Goal: Task Accomplishment & Management: Manage account settings

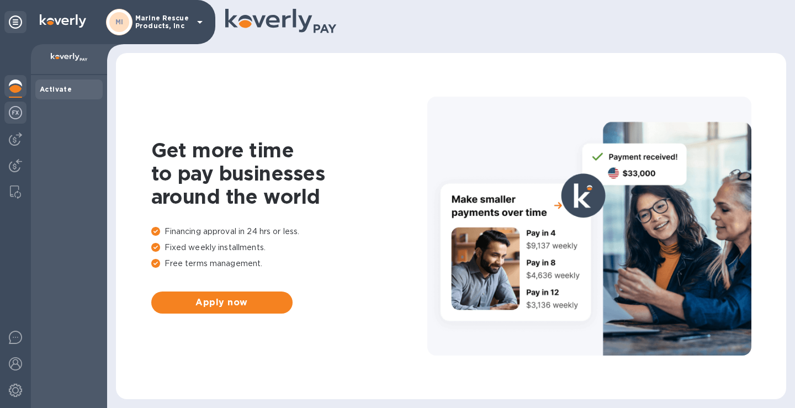
click at [18, 110] on img at bounding box center [15, 112] width 13 height 13
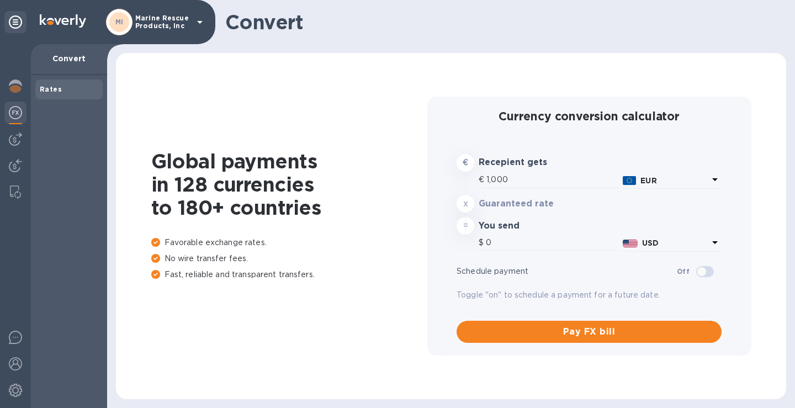
type input "1,172.85"
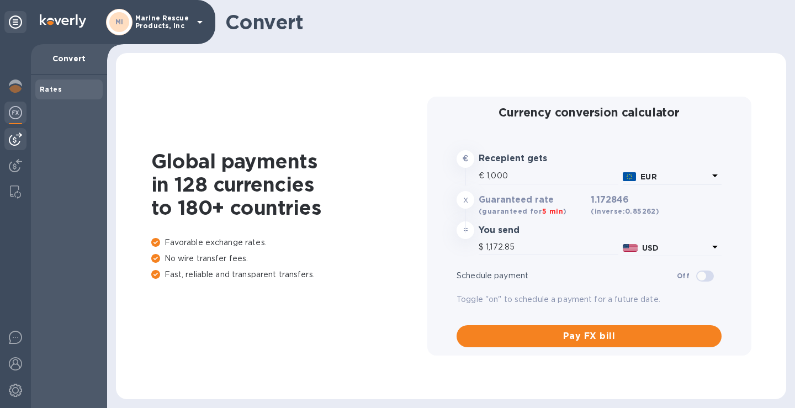
click at [15, 147] on div at bounding box center [15, 139] width 22 height 22
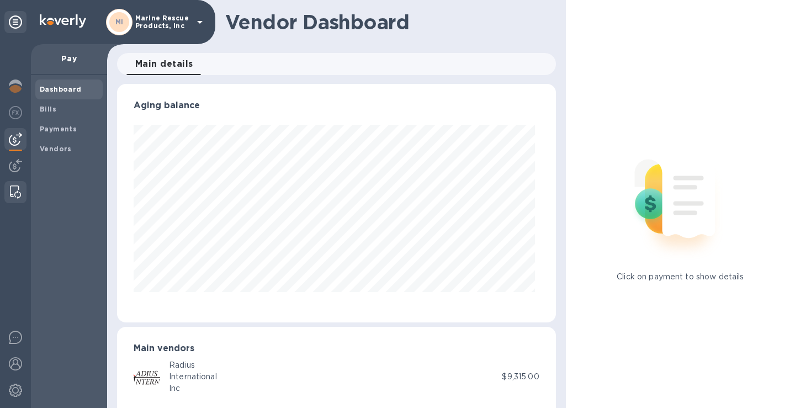
scroll to position [239, 434]
click at [18, 91] on img at bounding box center [15, 86] width 13 height 13
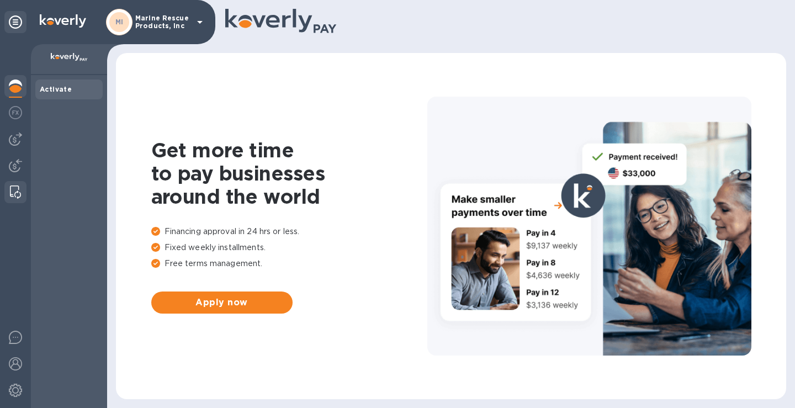
click at [12, 192] on img at bounding box center [15, 192] width 11 height 13
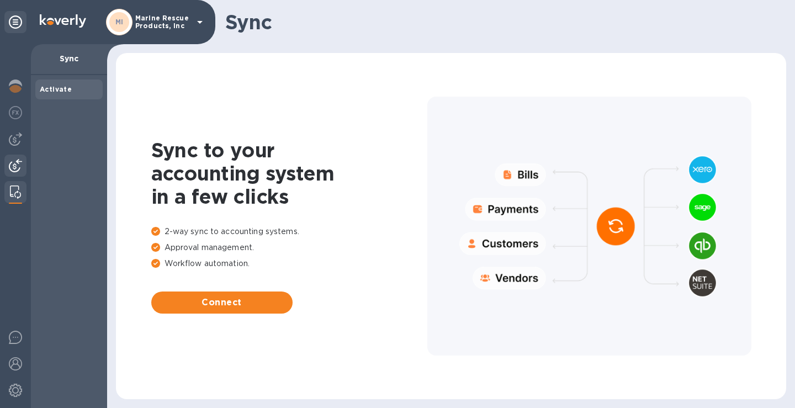
click at [13, 165] on img at bounding box center [15, 165] width 13 height 13
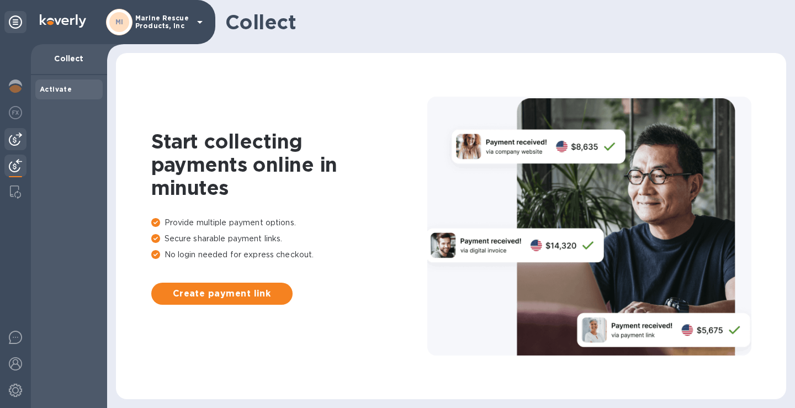
click at [10, 142] on img at bounding box center [15, 139] width 13 height 13
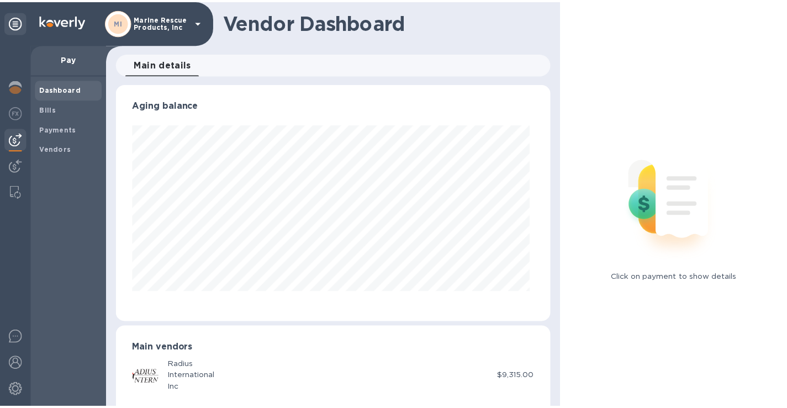
scroll to position [239, 434]
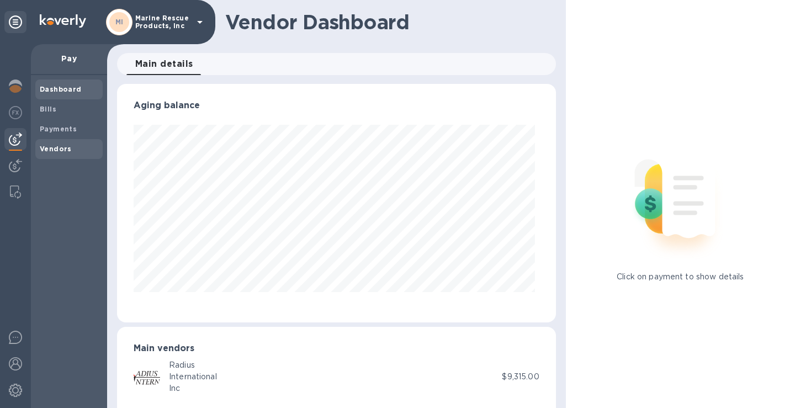
click at [57, 151] on b "Vendors" at bounding box center [56, 149] width 32 height 8
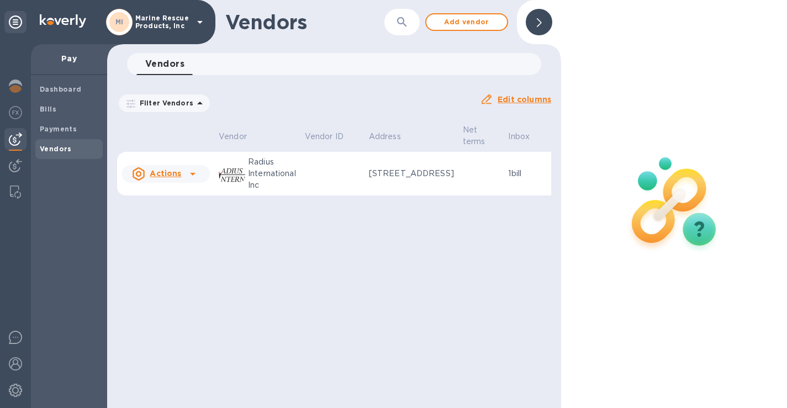
drag, startPoint x: 320, startPoint y: 211, endPoint x: 356, endPoint y: 211, distance: 36.4
click at [356, 200] on table "Vendor Vendor ID Address Net terms Inbox Balance Status Actions Radius Internat…" at bounding box center [385, 162] width 537 height 78
click at [396, 179] on p "[STREET_ADDRESS]" at bounding box center [411, 174] width 85 height 12
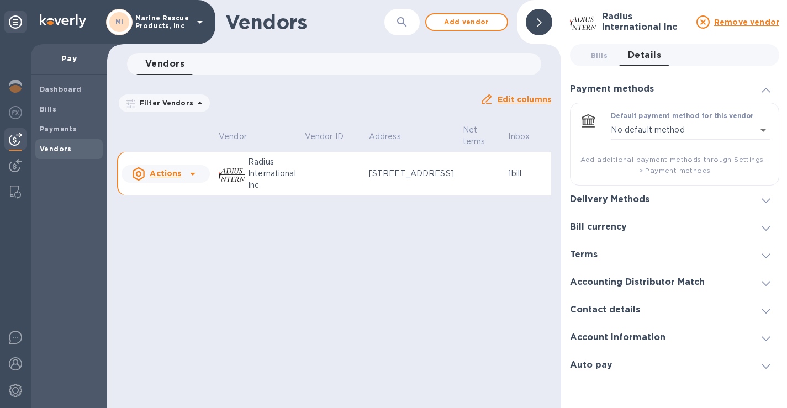
click at [168, 179] on p "Actions" at bounding box center [165, 173] width 31 height 11
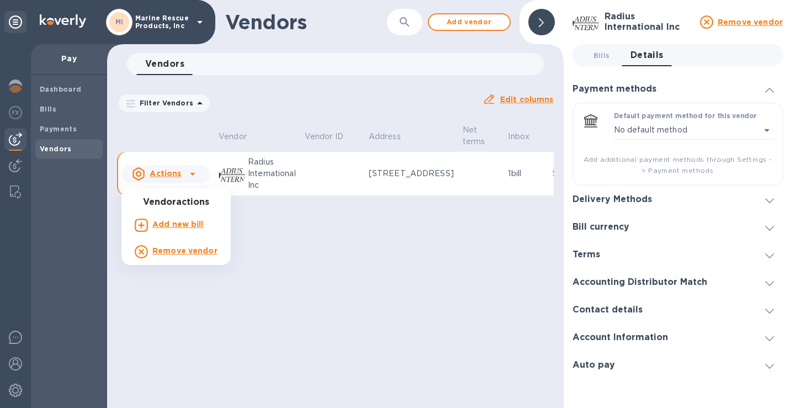
click at [197, 131] on div at bounding box center [397, 204] width 795 height 408
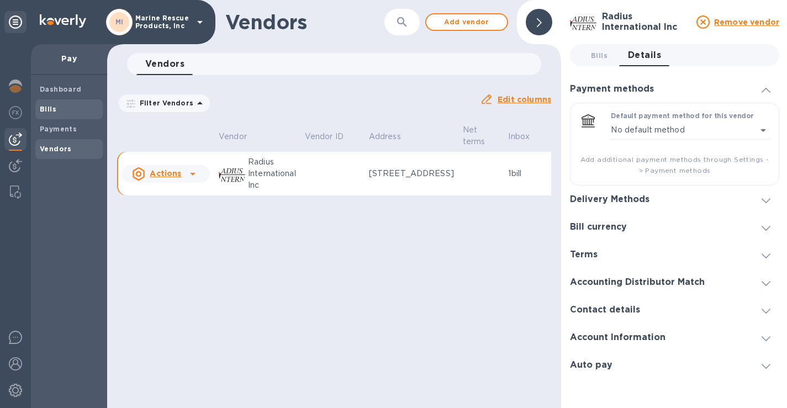
click at [51, 112] on b "Bills" at bounding box center [48, 109] width 17 height 8
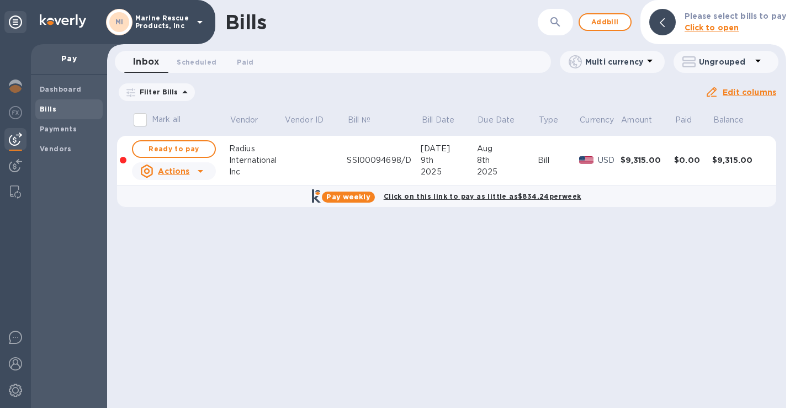
click at [200, 169] on icon at bounding box center [200, 171] width 13 height 13
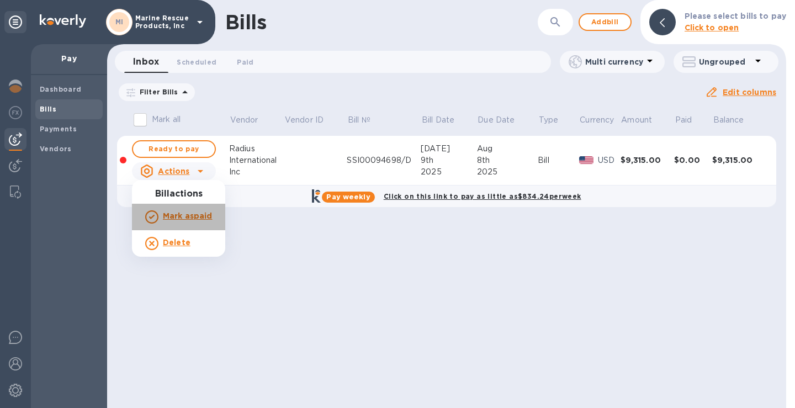
click at [204, 219] on b "Mark as paid" at bounding box center [187, 215] width 49 height 9
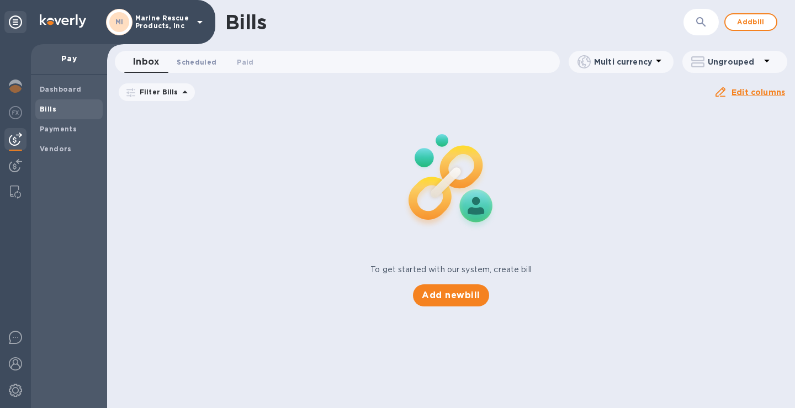
click at [214, 60] on button "Scheduled 0" at bounding box center [196, 62] width 57 height 22
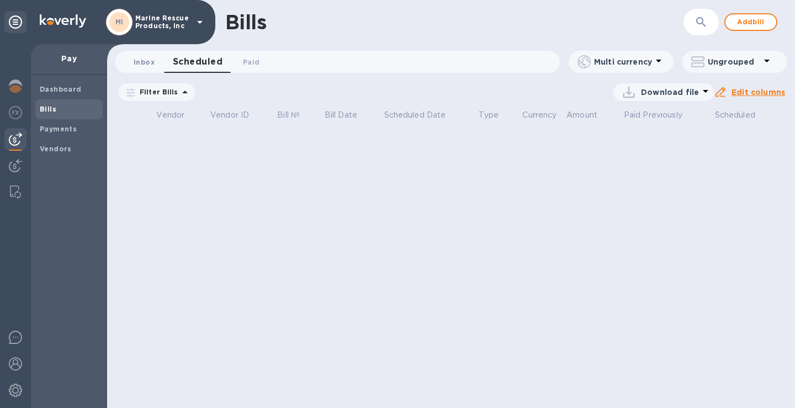
click at [140, 66] on span "Inbox 0" at bounding box center [144, 62] width 21 height 12
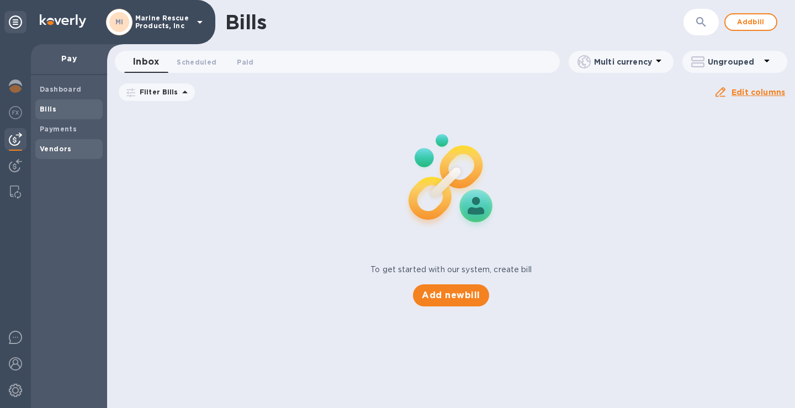
click at [54, 145] on b "Vendors" at bounding box center [56, 149] width 32 height 8
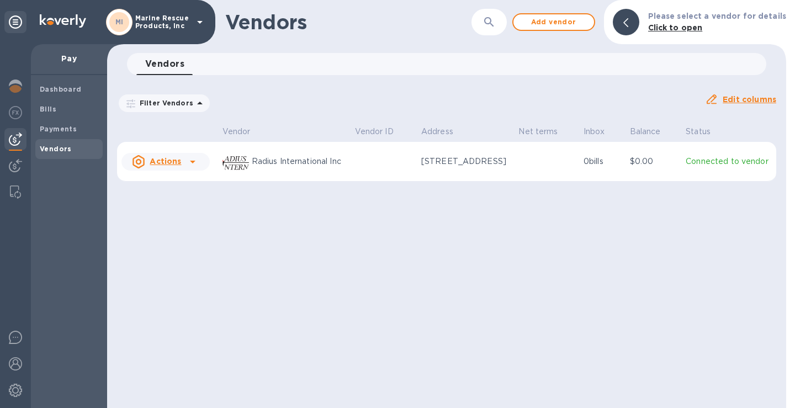
click at [188, 168] on icon at bounding box center [192, 161] width 13 height 13
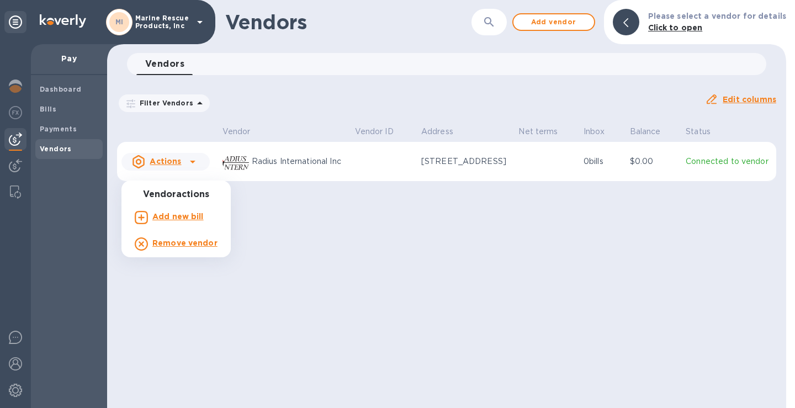
click at [277, 175] on div at bounding box center [397, 204] width 795 height 408
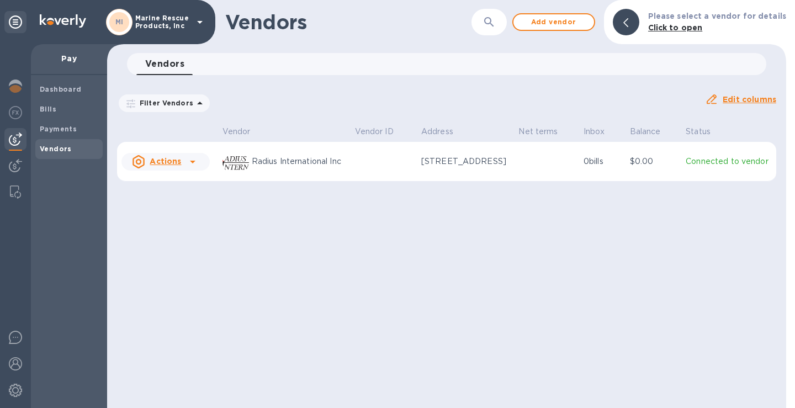
click at [239, 173] on img at bounding box center [235, 162] width 27 height 27
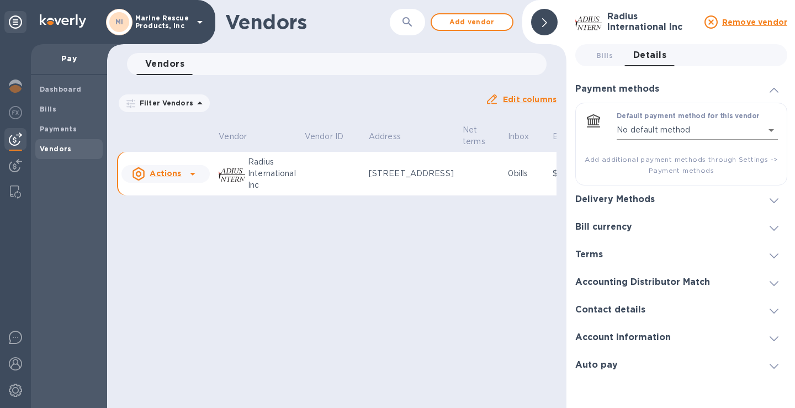
click at [650, 126] on body "MI Marine Rescue Products, Inc Pay Dashboard Bills Payments Vendors Vendors ​ A…" at bounding box center [397, 204] width 795 height 408
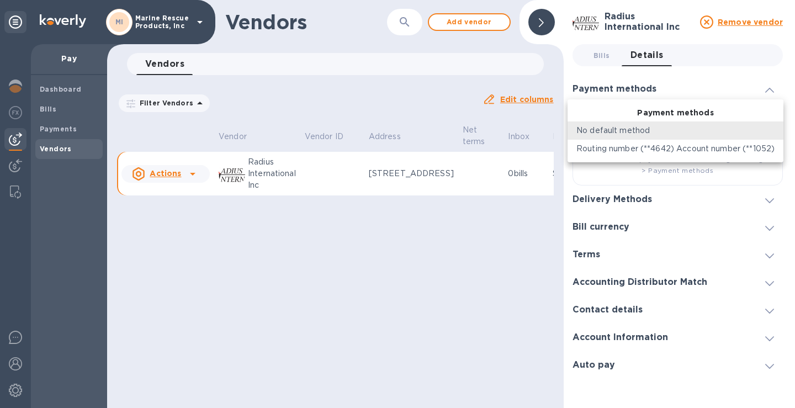
click at [654, 153] on p "Routing number (**4642) Account number (**1052)" at bounding box center [675, 149] width 198 height 12
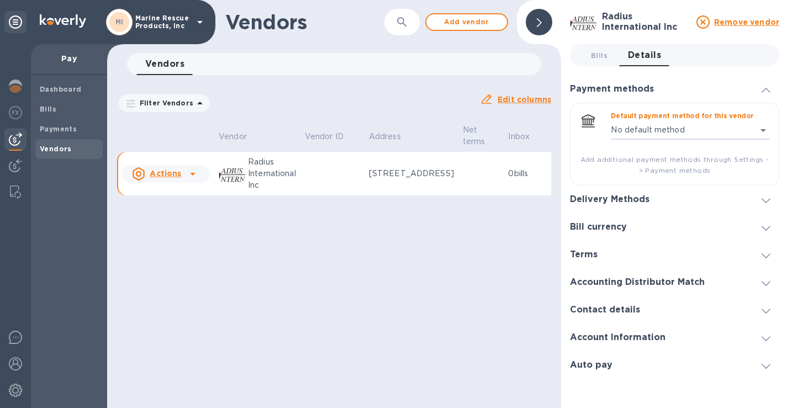
type input "3939399613437908697135947712400016"
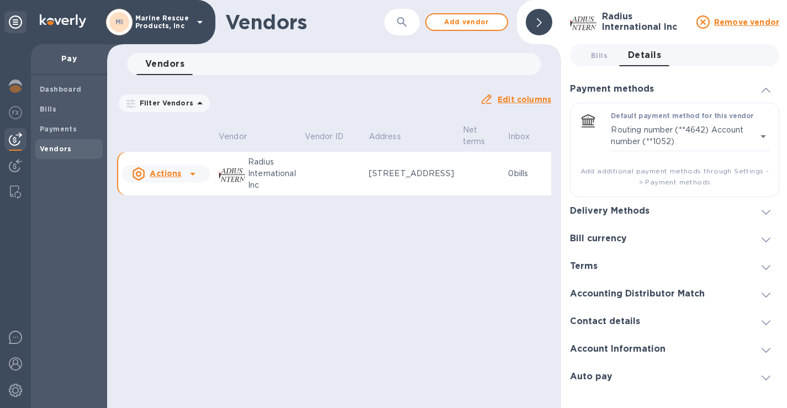
click at [637, 209] on h3 "Delivery Methods" at bounding box center [610, 211] width 80 height 10
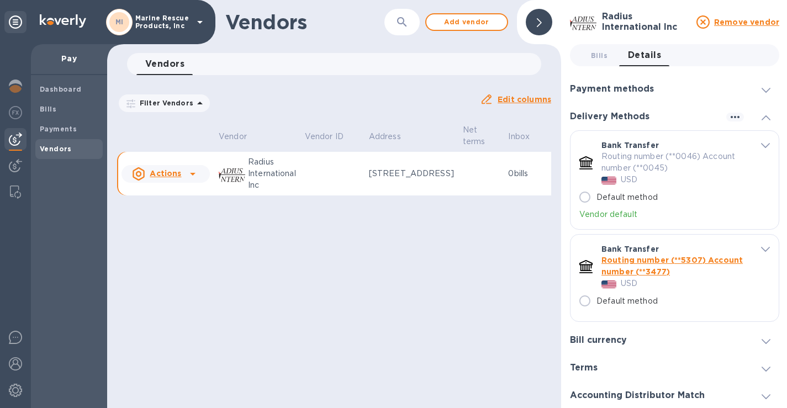
click at [586, 198] on input "Default method" at bounding box center [584, 197] width 23 height 23
radio input "true"
click at [587, 198] on input "Default method" at bounding box center [584, 197] width 23 height 23
click at [762, 121] on span at bounding box center [765, 117] width 9 height 10
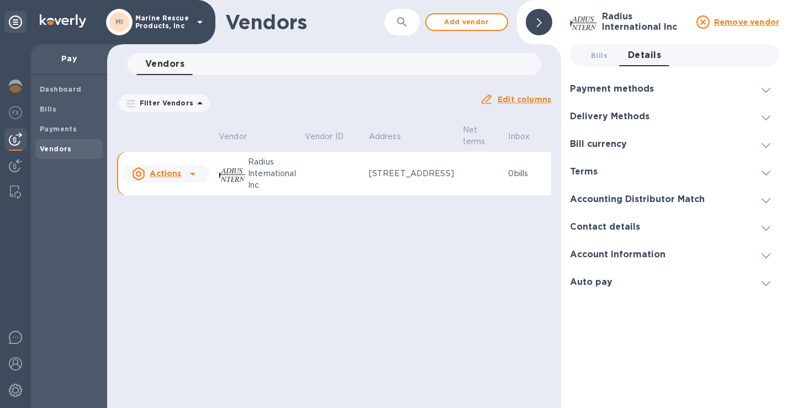
click at [762, 119] on icon at bounding box center [765, 117] width 9 height 5
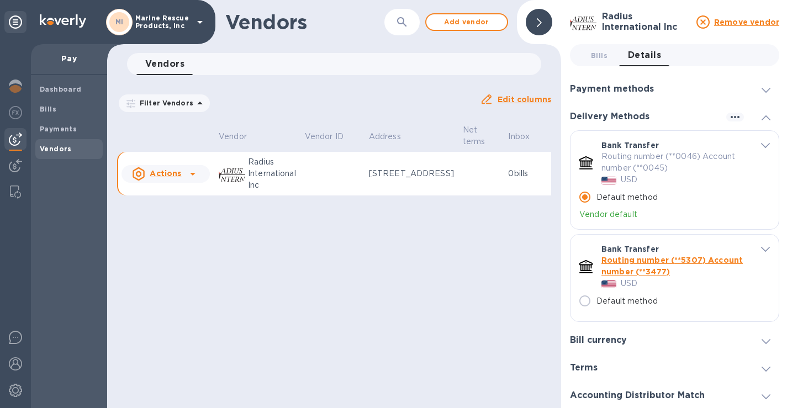
click at [761, 116] on icon at bounding box center [765, 117] width 9 height 5
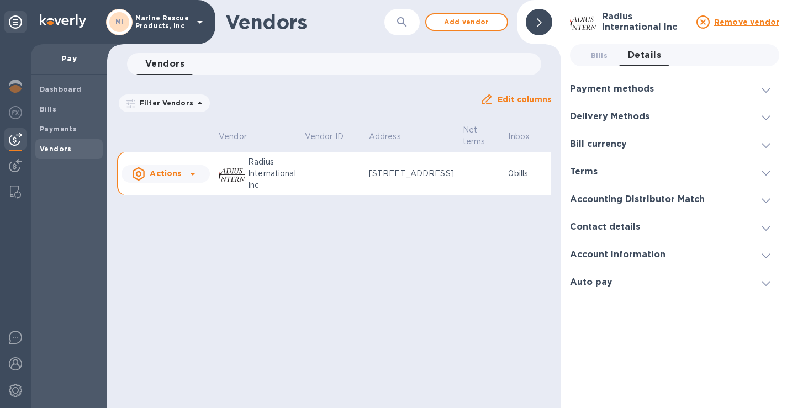
click at [761, 88] on icon at bounding box center [765, 90] width 9 height 5
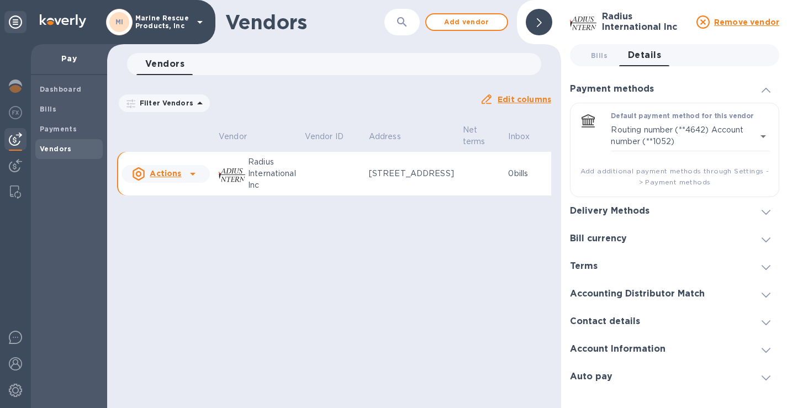
click at [762, 88] on icon at bounding box center [765, 90] width 9 height 5
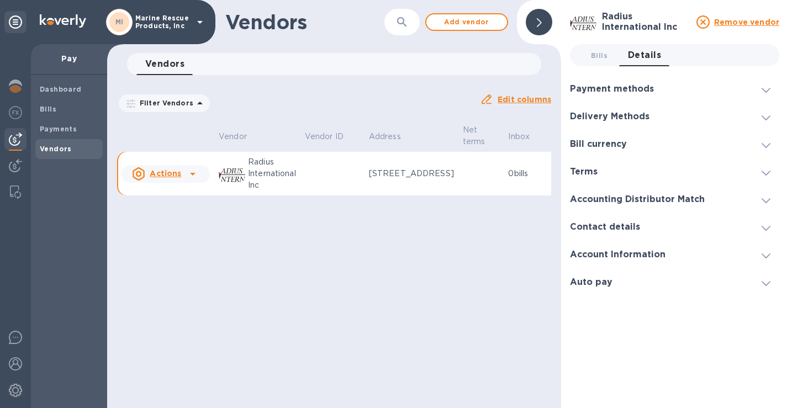
click at [762, 116] on icon at bounding box center [765, 117] width 9 height 5
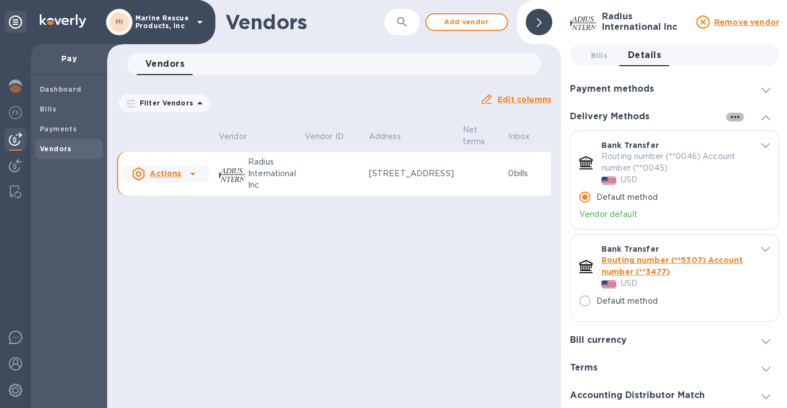
click at [728, 120] on icon "button" at bounding box center [734, 116] width 13 height 13
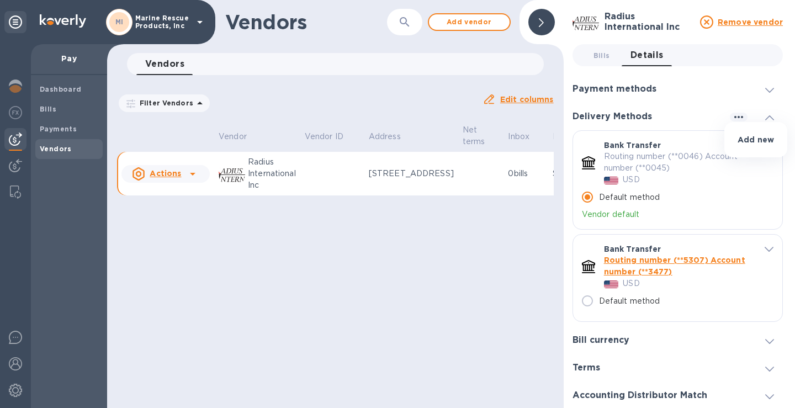
click at [697, 114] on div at bounding box center [397, 204] width 795 height 408
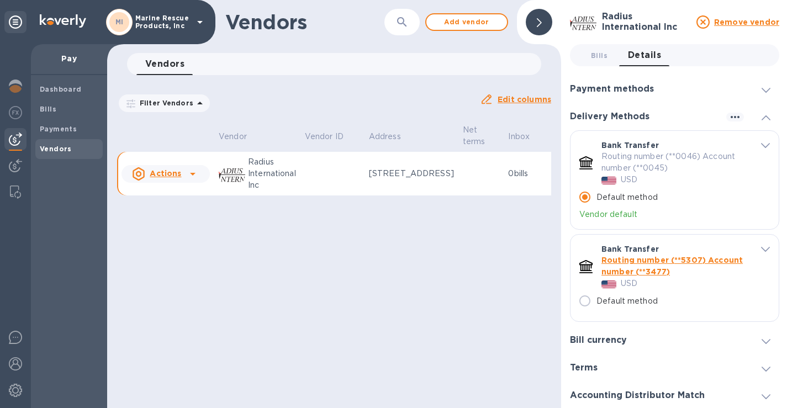
click at [762, 123] on div "Delivery Methods" at bounding box center [674, 117] width 209 height 28
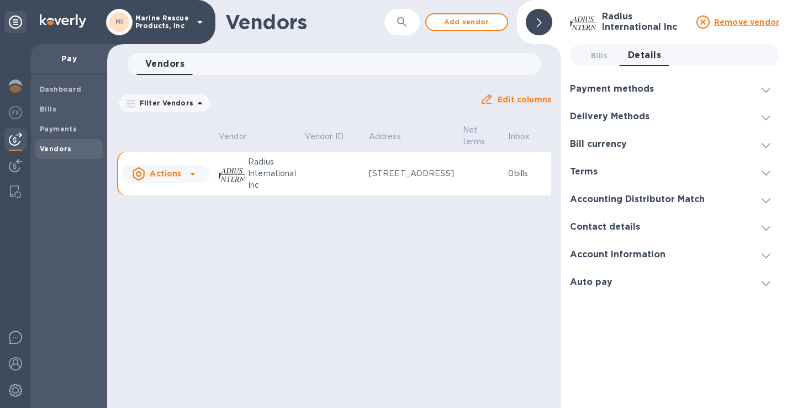
click at [761, 229] on div at bounding box center [766, 226] width 27 height 11
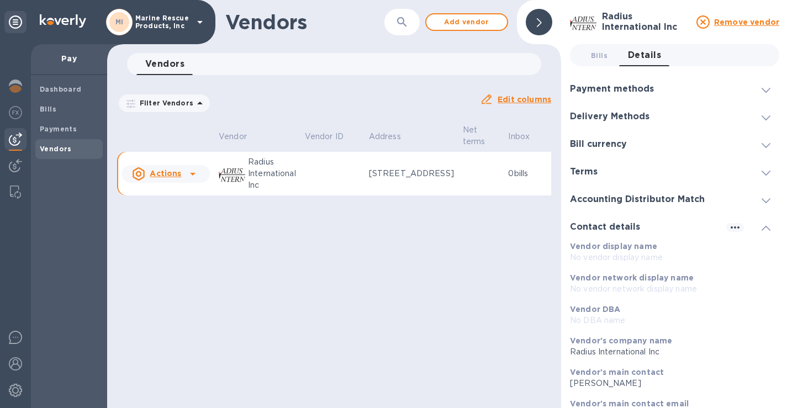
click at [764, 229] on icon at bounding box center [765, 228] width 9 height 5
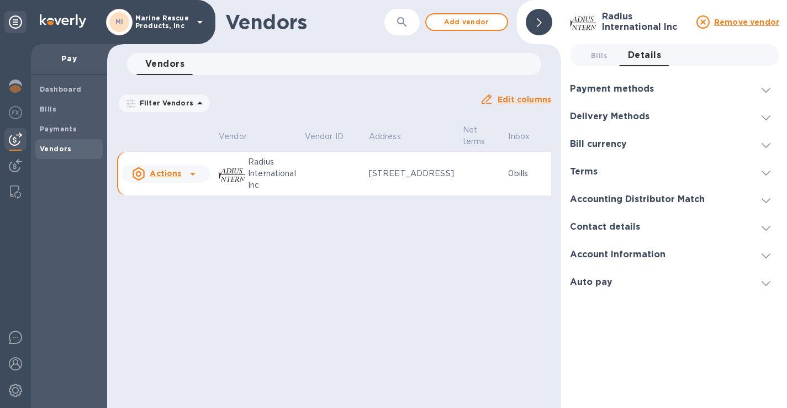
click at [765, 247] on div "Account Information" at bounding box center [674, 255] width 209 height 28
click at [769, 281] on icon at bounding box center [765, 283] width 9 height 5
click at [766, 282] on icon at bounding box center [765, 283] width 9 height 5
click at [539, 20] on icon at bounding box center [539, 22] width 5 height 9
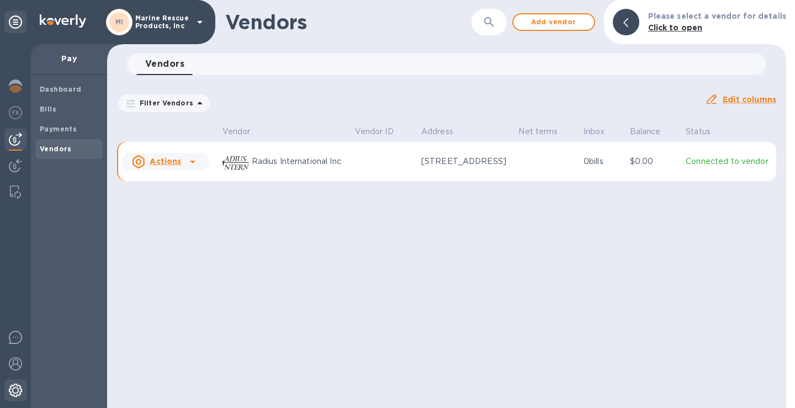
click at [11, 389] on img at bounding box center [15, 390] width 13 height 13
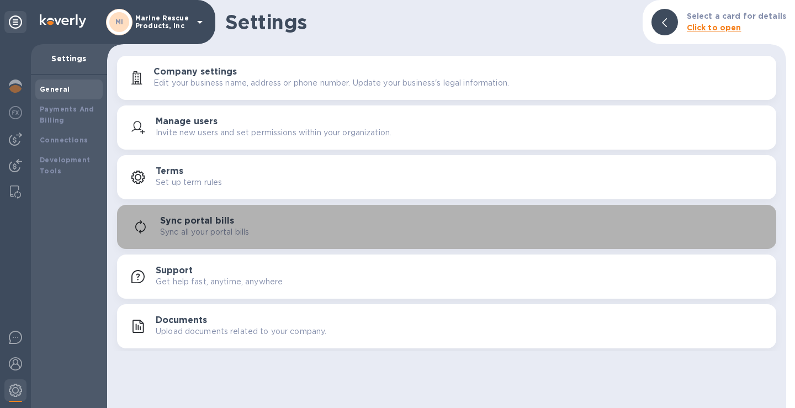
click at [222, 232] on p "Sync all your portal bills" at bounding box center [204, 232] width 89 height 12
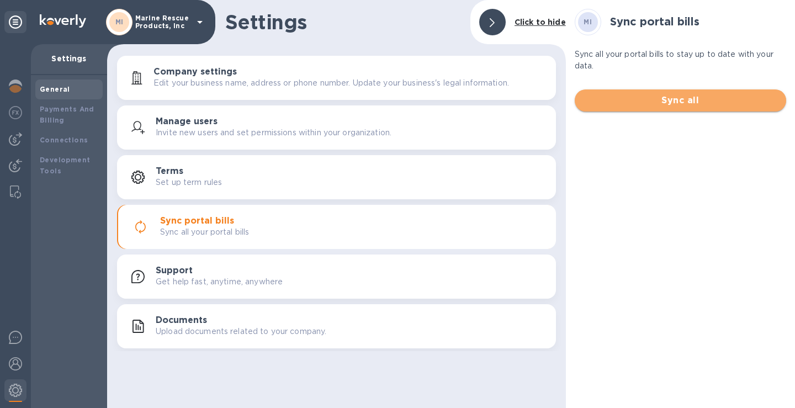
click at [633, 100] on span "Sync all" at bounding box center [681, 100] width 194 height 13
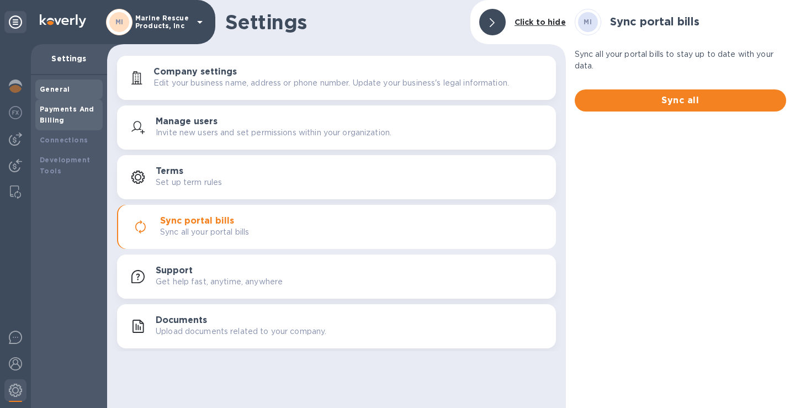
click at [57, 114] on div "Payments And Billing" at bounding box center [69, 115] width 59 height 22
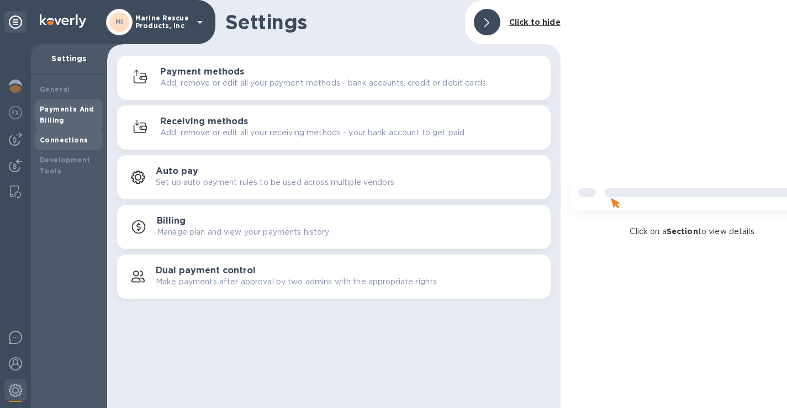
click at [52, 142] on b "Connections" at bounding box center [64, 140] width 48 height 8
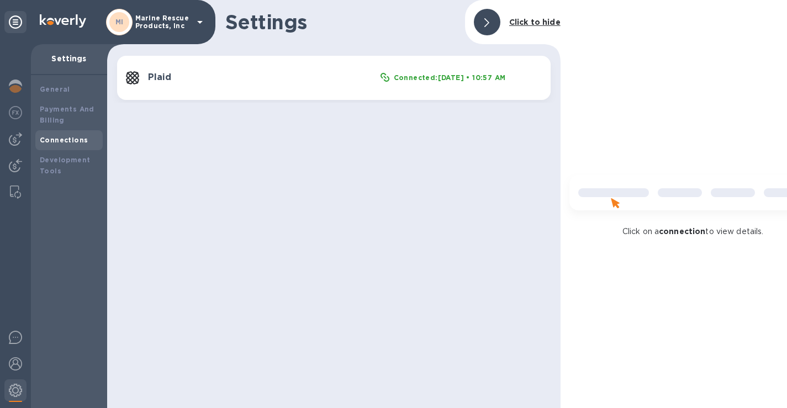
click at [488, 22] on icon at bounding box center [486, 22] width 5 height 9
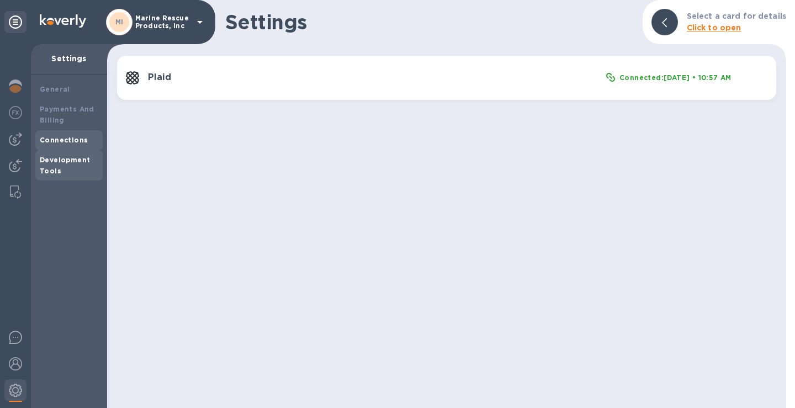
click at [60, 165] on div "Development Tools" at bounding box center [69, 166] width 59 height 22
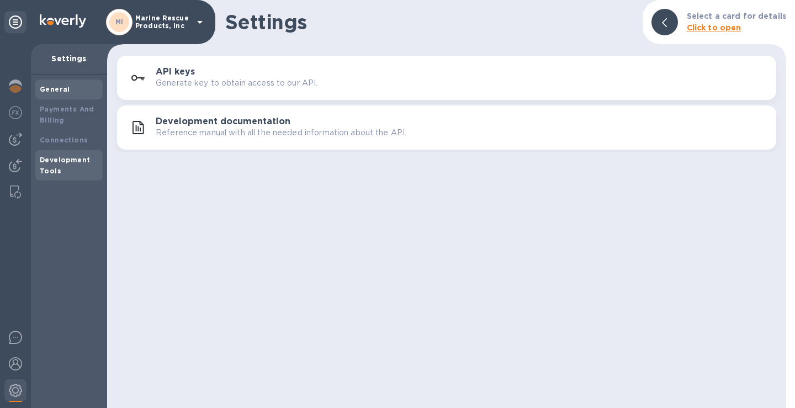
click at [66, 88] on b "General" at bounding box center [55, 89] width 30 height 8
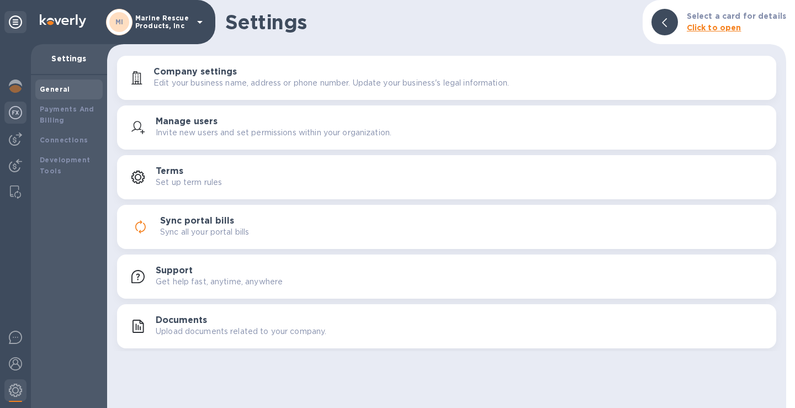
click at [19, 107] on img at bounding box center [15, 112] width 13 height 13
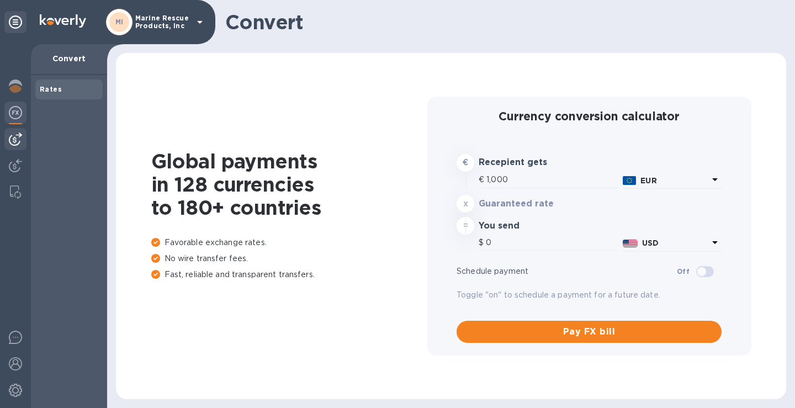
type input "1,173.05"
